Goal: Information Seeking & Learning: Find contact information

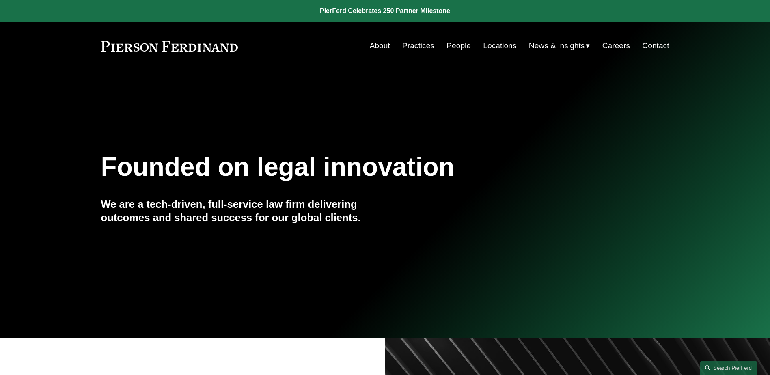
click at [448, 46] on link "People" at bounding box center [459, 45] width 24 height 15
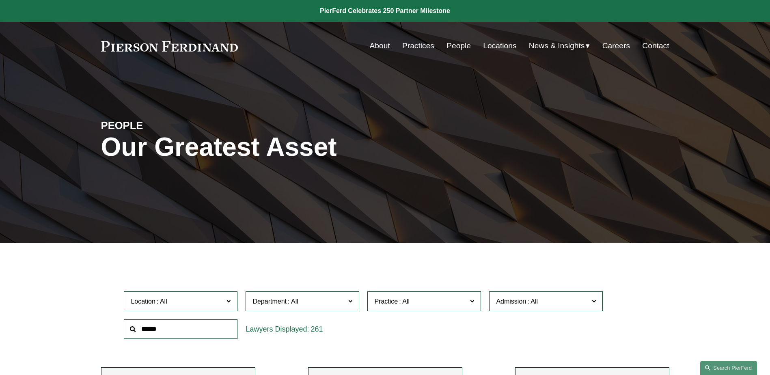
click at [184, 326] on input "text" at bounding box center [181, 330] width 114 height 20
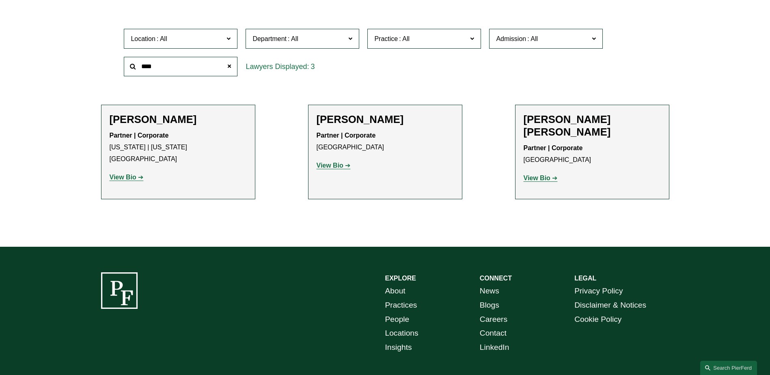
scroll to position [284, 0]
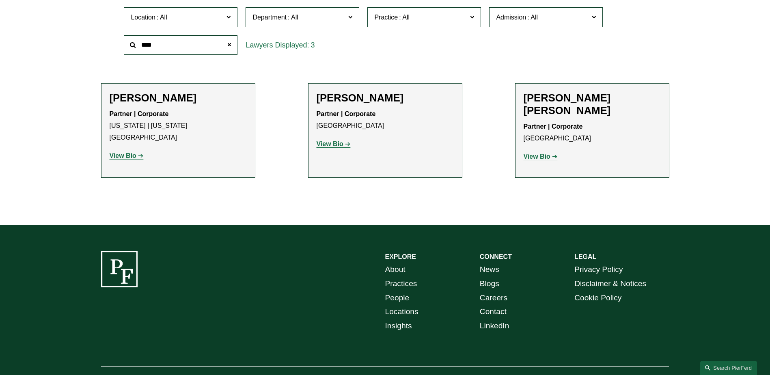
type input "****"
click at [322, 145] on strong "View Bio" at bounding box center [330, 144] width 27 height 7
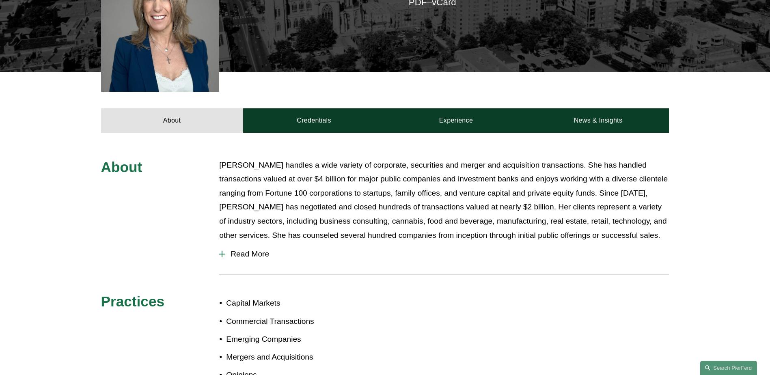
scroll to position [244, 0]
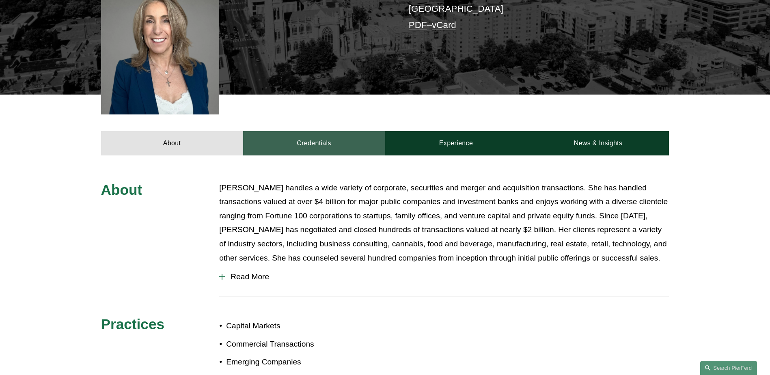
click at [304, 131] on link "Credentials" at bounding box center [314, 143] width 142 height 24
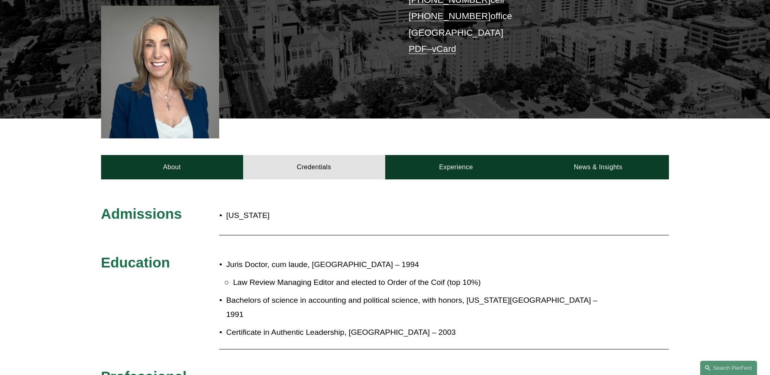
scroll to position [81, 0]
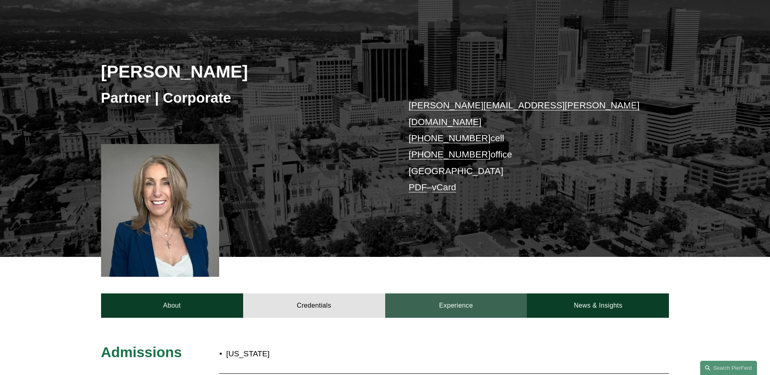
click at [451, 295] on link "Experience" at bounding box center [456, 306] width 142 height 24
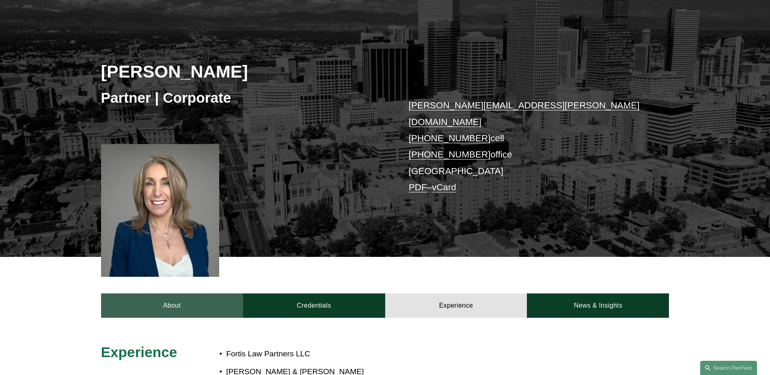
click at [173, 294] on link "About" at bounding box center [172, 306] width 142 height 24
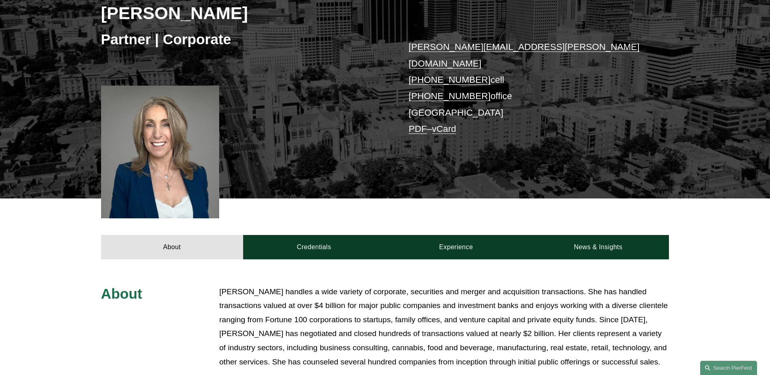
scroll to position [203, 0]
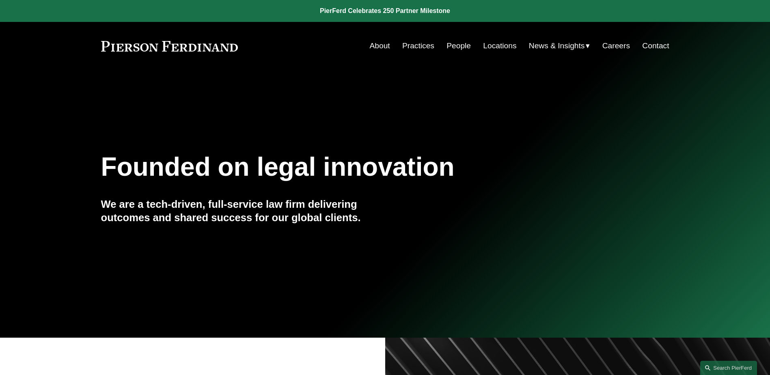
click at [496, 43] on link "Locations" at bounding box center [499, 45] width 33 height 15
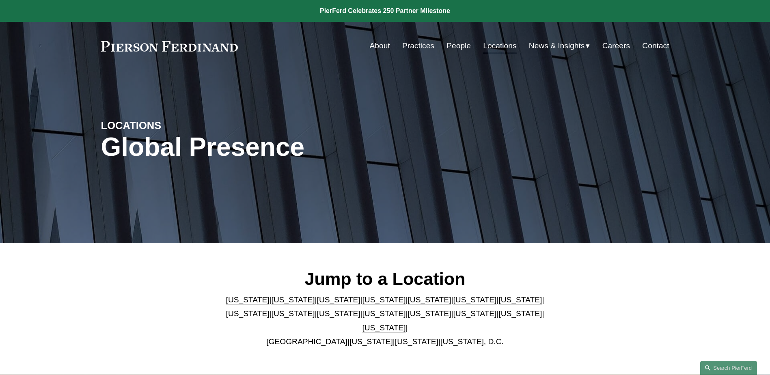
click at [399, 337] on link "[US_STATE]" at bounding box center [416, 341] width 43 height 9
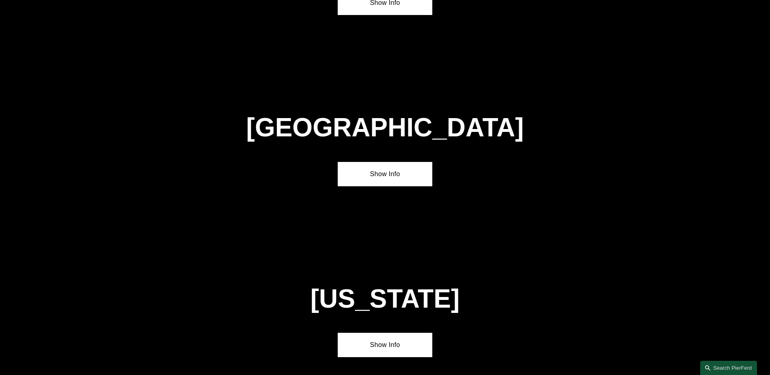
scroll to position [3277, 0]
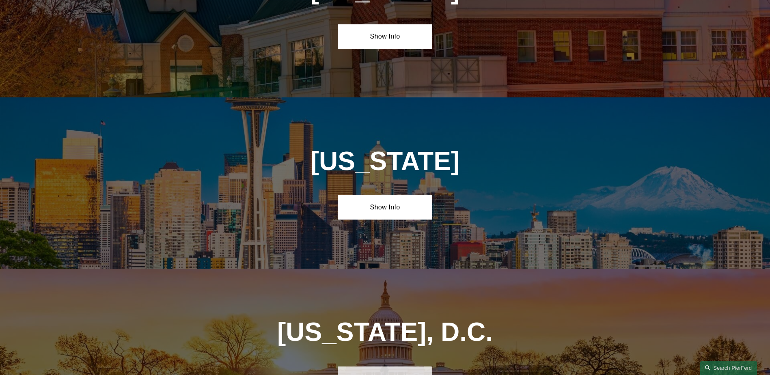
click at [358, 367] on link "Show Info" at bounding box center [385, 379] width 95 height 24
click at [407, 195] on link "Show Info" at bounding box center [385, 207] width 95 height 24
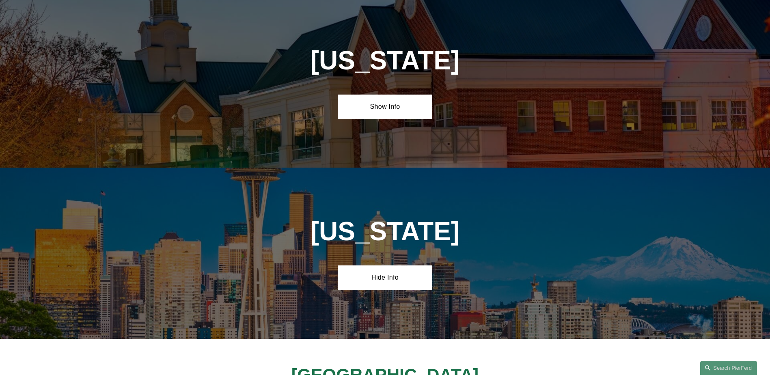
scroll to position [3074, 0]
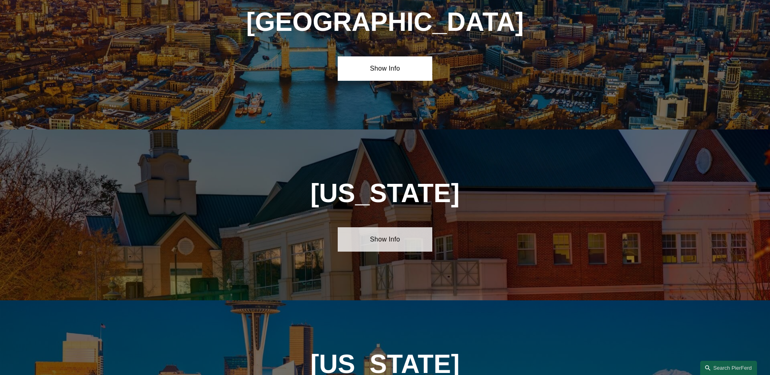
click at [393, 227] on link "Show Info" at bounding box center [385, 239] width 95 height 24
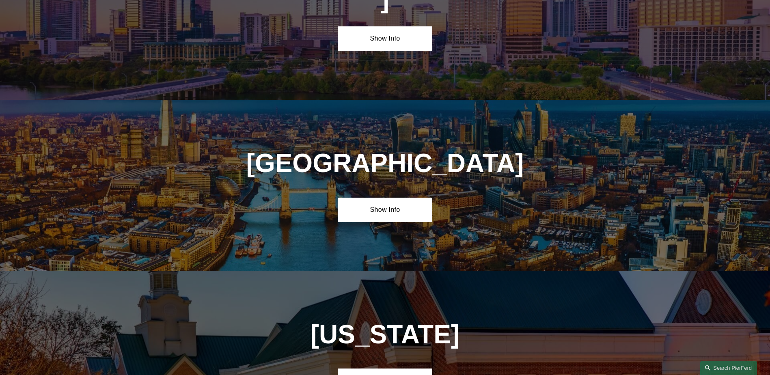
scroll to position [2830, 0]
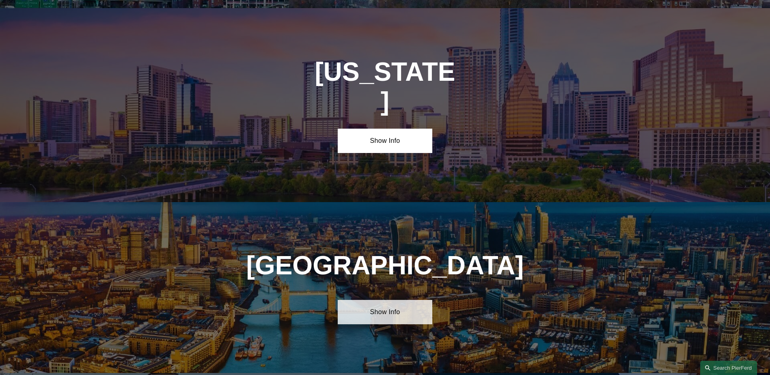
click at [373, 300] on link "Show Info" at bounding box center [385, 312] width 95 height 24
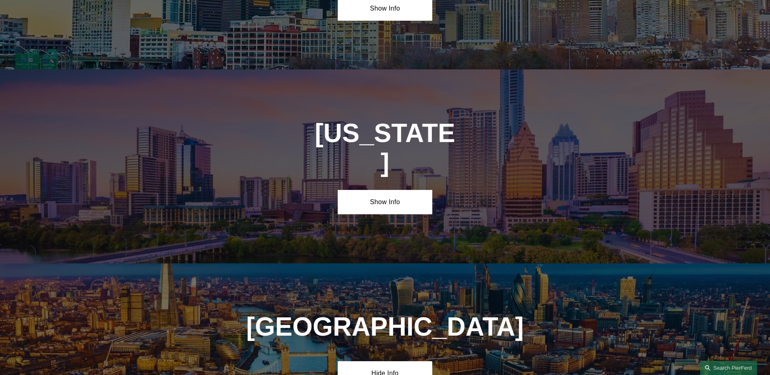
scroll to position [2627, 0]
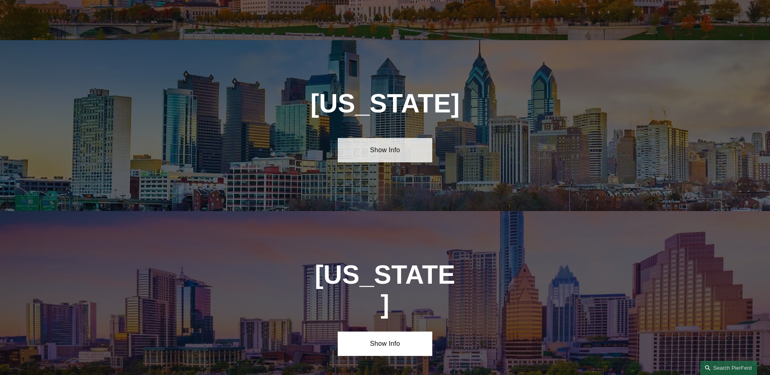
click at [395, 138] on link "Show Info" at bounding box center [385, 150] width 95 height 24
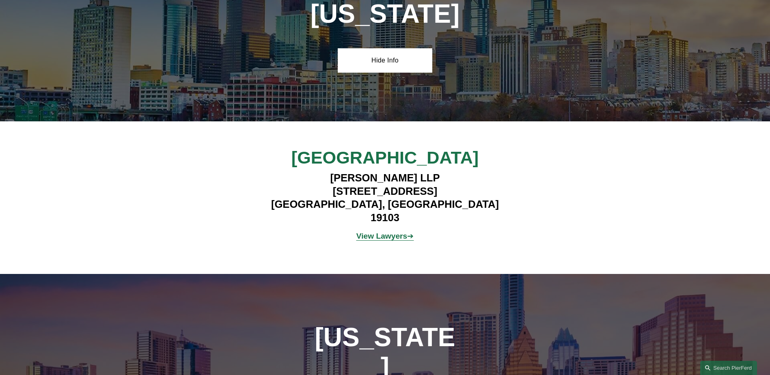
scroll to position [2790, 0]
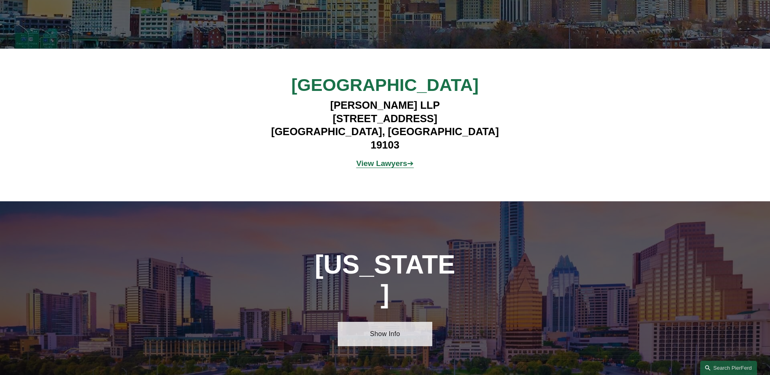
click at [380, 322] on link "Show Info" at bounding box center [385, 334] width 95 height 24
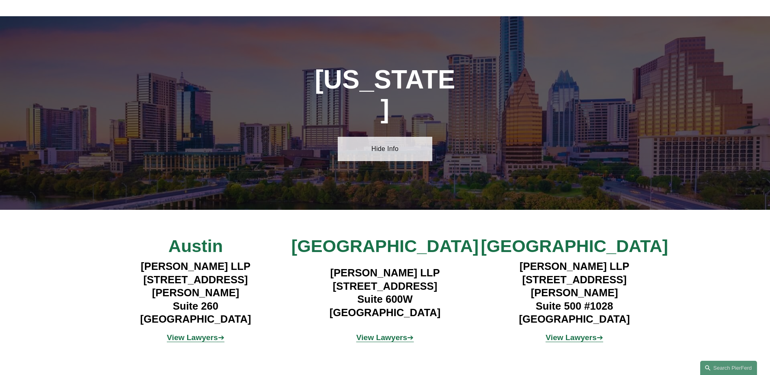
scroll to position [2993, 0]
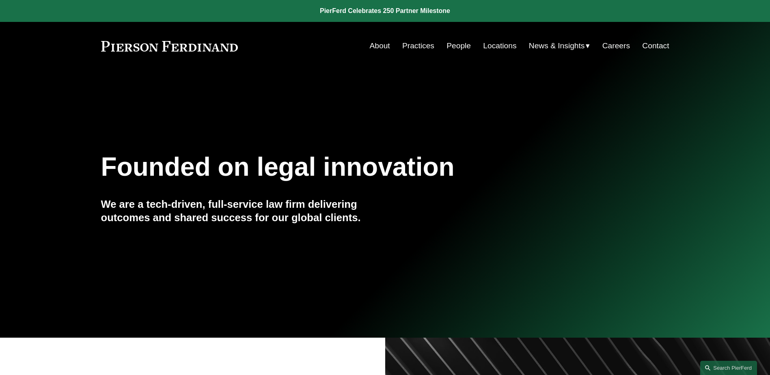
click at [460, 40] on link "People" at bounding box center [459, 45] width 24 height 15
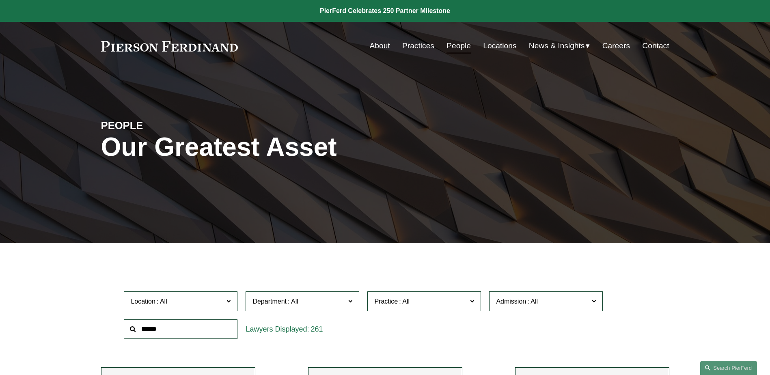
click at [215, 322] on input "text" at bounding box center [181, 330] width 114 height 20
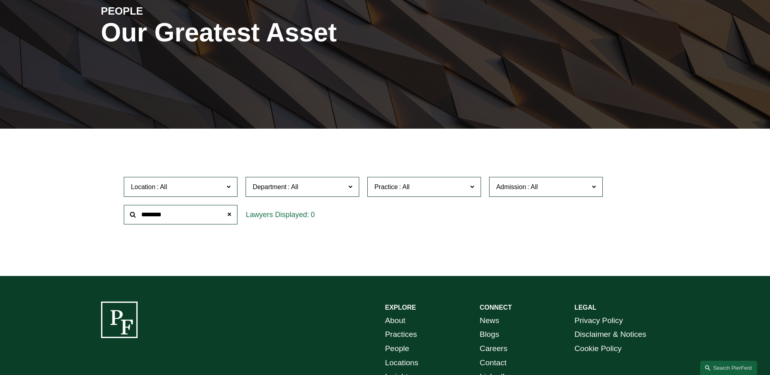
scroll to position [39, 0]
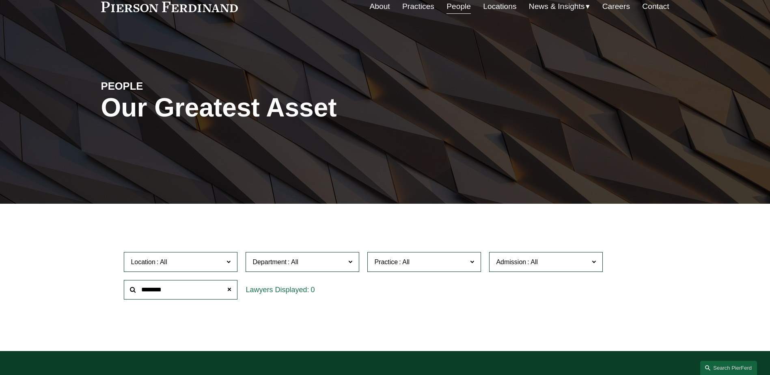
drag, startPoint x: 169, startPoint y: 290, endPoint x: 92, endPoint y: 279, distance: 77.8
click at [92, 279] on ul "Filter Location All [GEOGRAPHIC_DATA] [GEOGRAPHIC_DATA] [GEOGRAPHIC_DATA] [GEOG…" at bounding box center [385, 276] width 615 height 104
type input "***"
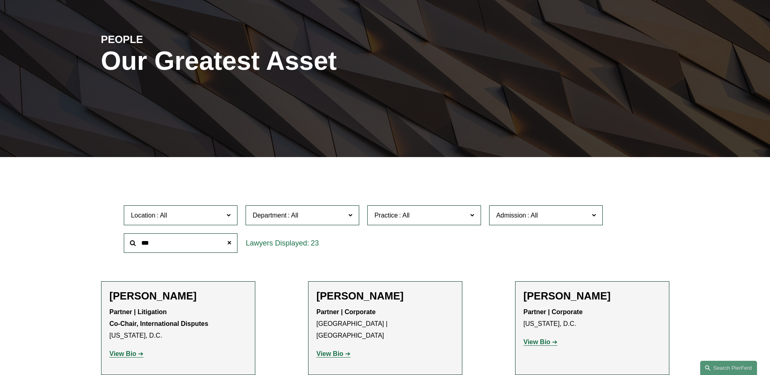
scroll to position [0, 0]
